Goal: Transaction & Acquisition: Purchase product/service

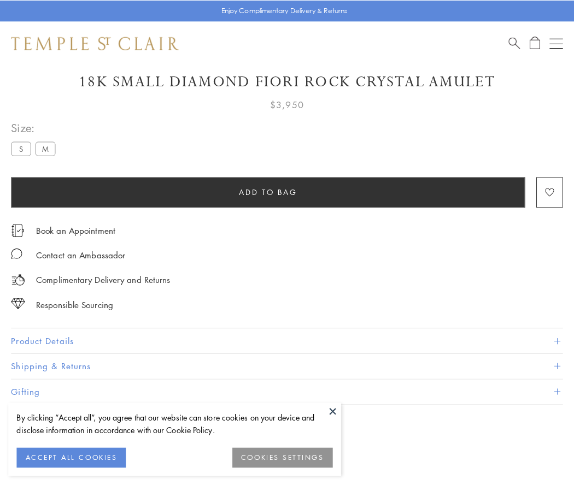
scroll to position [60, 0]
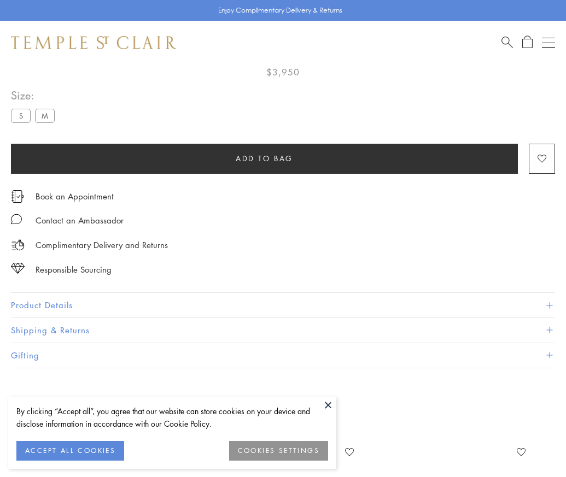
click at [264, 158] on span "Add to bag" at bounding box center [264, 159] width 57 height 12
